Goal: Information Seeking & Learning: Understand process/instructions

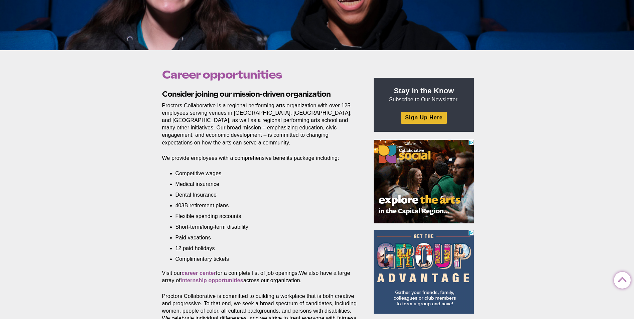
scroll to position [268, 0]
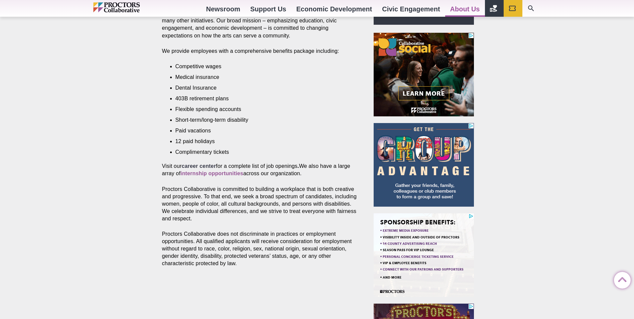
click at [204, 163] on strong "career center" at bounding box center [199, 166] width 34 height 6
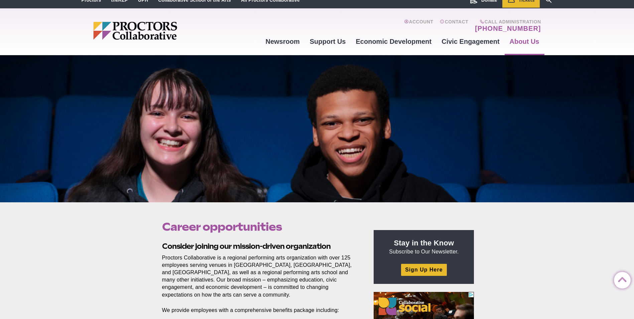
scroll to position [0, 0]
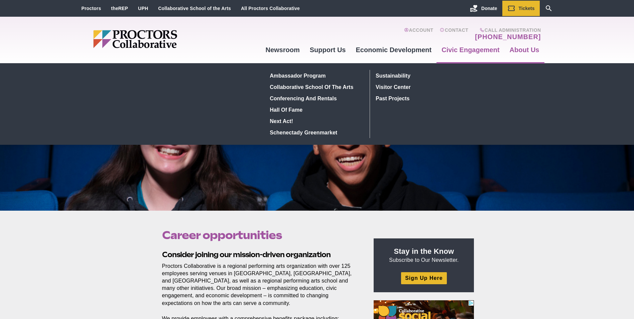
click at [470, 52] on link "Civic Engagement" at bounding box center [471, 50] width 68 height 18
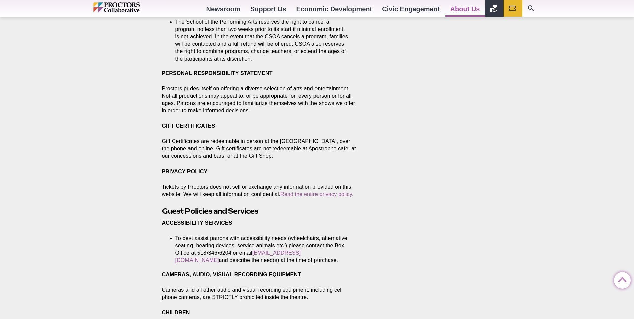
scroll to position [848, 0]
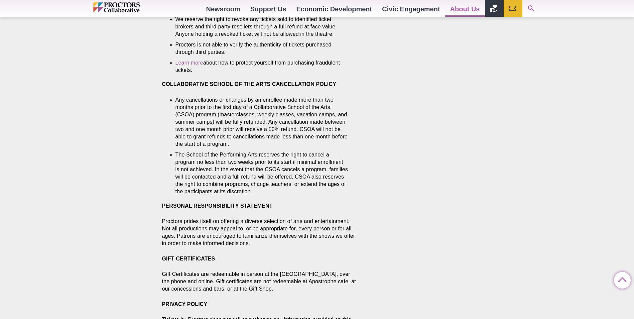
click at [526, 7] on link "Search Our Site" at bounding box center [532, 8] width 19 height 17
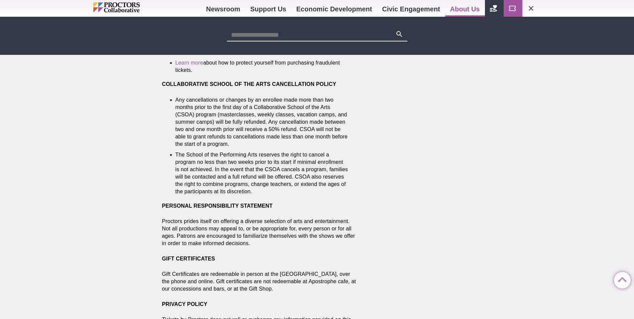
click at [510, 10] on icon "Main site navigation and header" at bounding box center [512, 8] width 7 height 5
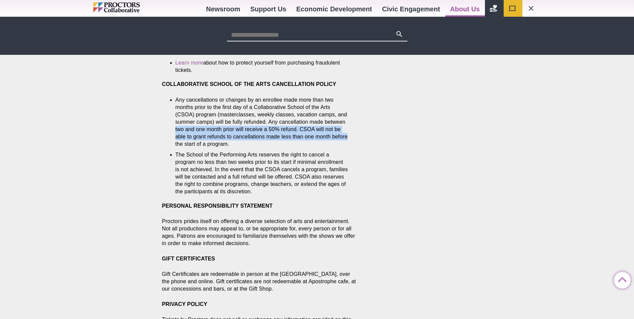
drag, startPoint x: 392, startPoint y: 117, endPoint x: 366, endPoint y: 98, distance: 32.4
click at [368, 99] on div "Box Office Policies Posted 2025-08-14 by sking Proctors Proctors 432 State Stre…" at bounding box center [317, 207] width 321 height 1688
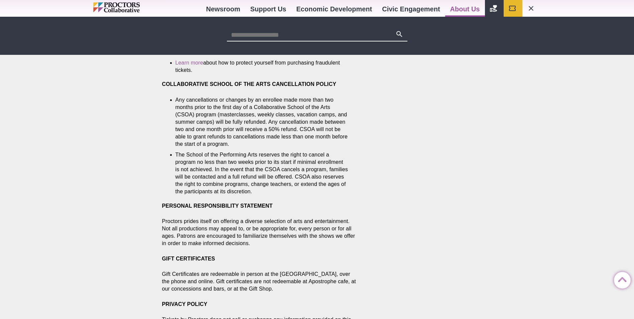
drag, startPoint x: 85, startPoint y: 190, endPoint x: 132, endPoint y: 72, distance: 126.5
click at [88, 186] on div "Box Office Policies Posted 2025-08-14 by sking Proctors Proctors 432 State Stre…" at bounding box center [317, 207] width 634 height 1688
